Goal: Information Seeking & Learning: Learn about a topic

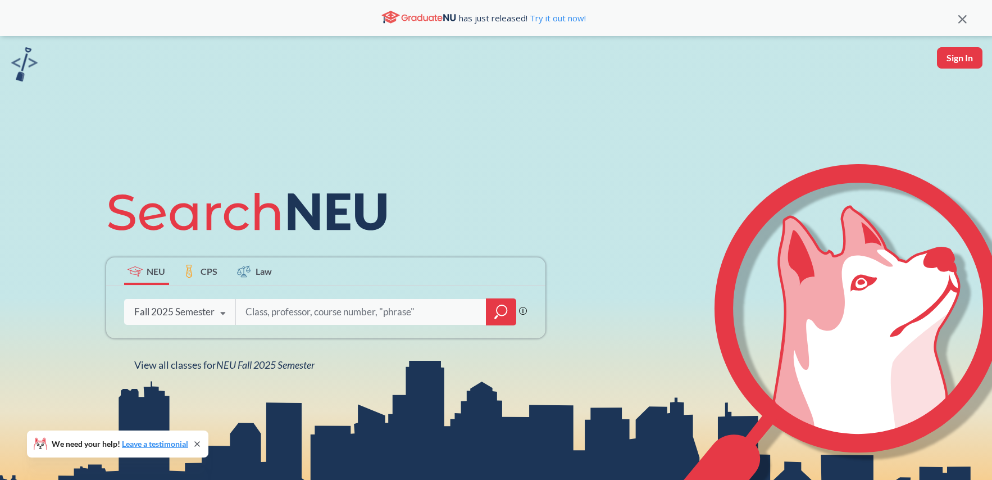
click at [291, 308] on input "search" at bounding box center [361, 312] width 234 height 24
type input "3302"
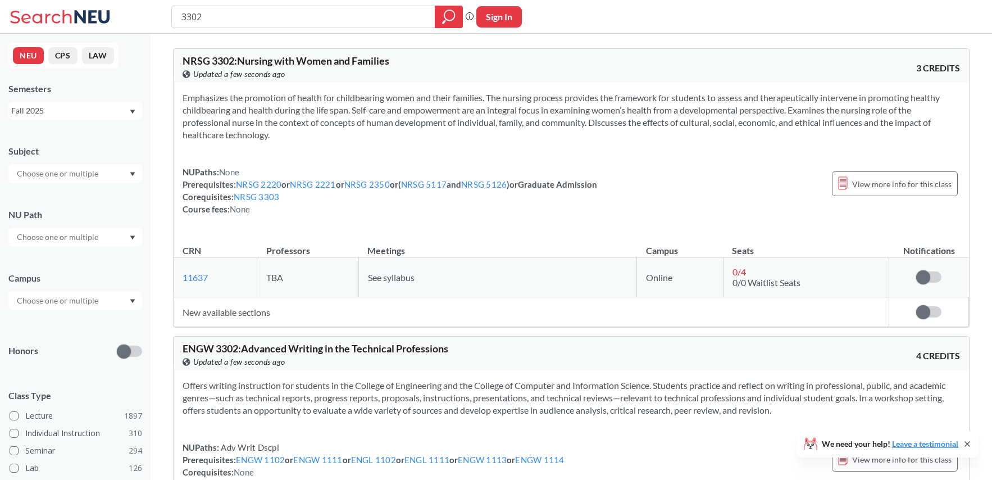
click at [181, 17] on input "3302" at bounding box center [303, 16] width 247 height 19
type input "ENGW 3302"
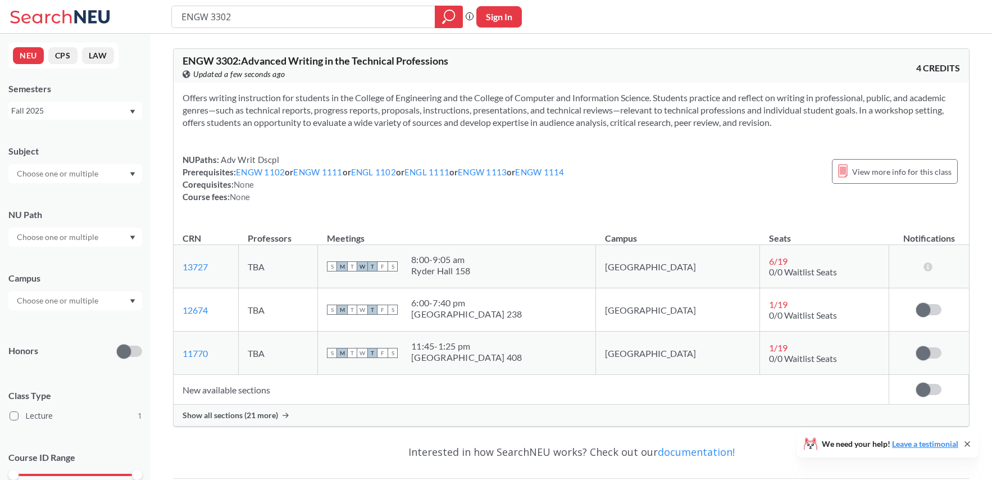
click at [262, 412] on span "Show all sections (21 more)" at bounding box center [230, 415] width 95 height 10
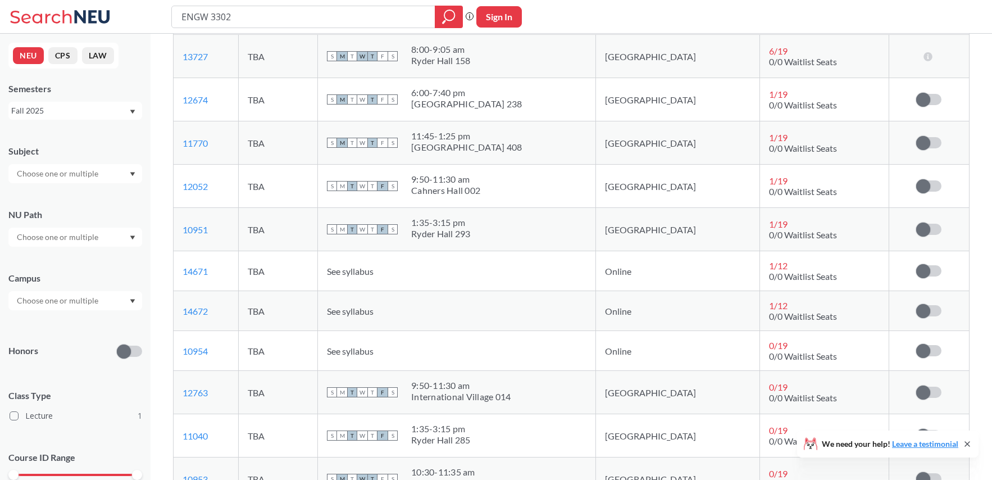
scroll to position [211, 0]
